Goal: Go to known website: Go to known website

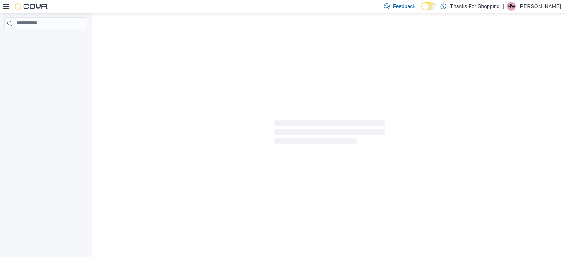
click at [548, 5] on p "[PERSON_NAME]" at bounding box center [540, 6] width 42 height 9
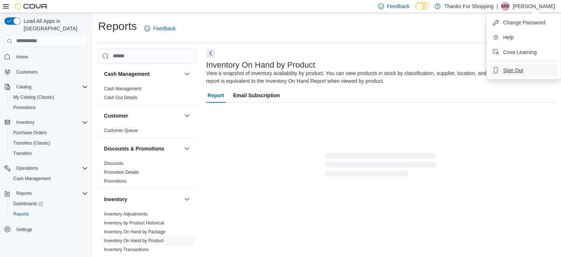
click at [517, 66] on span "Sign Out" at bounding box center [513, 69] width 20 height 7
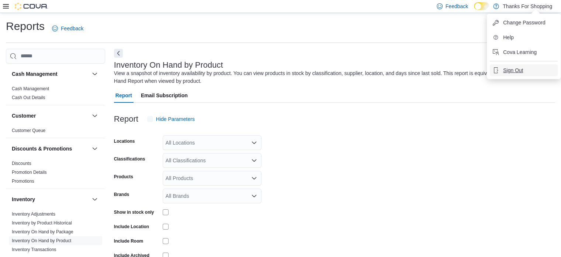
scroll to position [25, 0]
